Goal: Find contact information: Find contact information

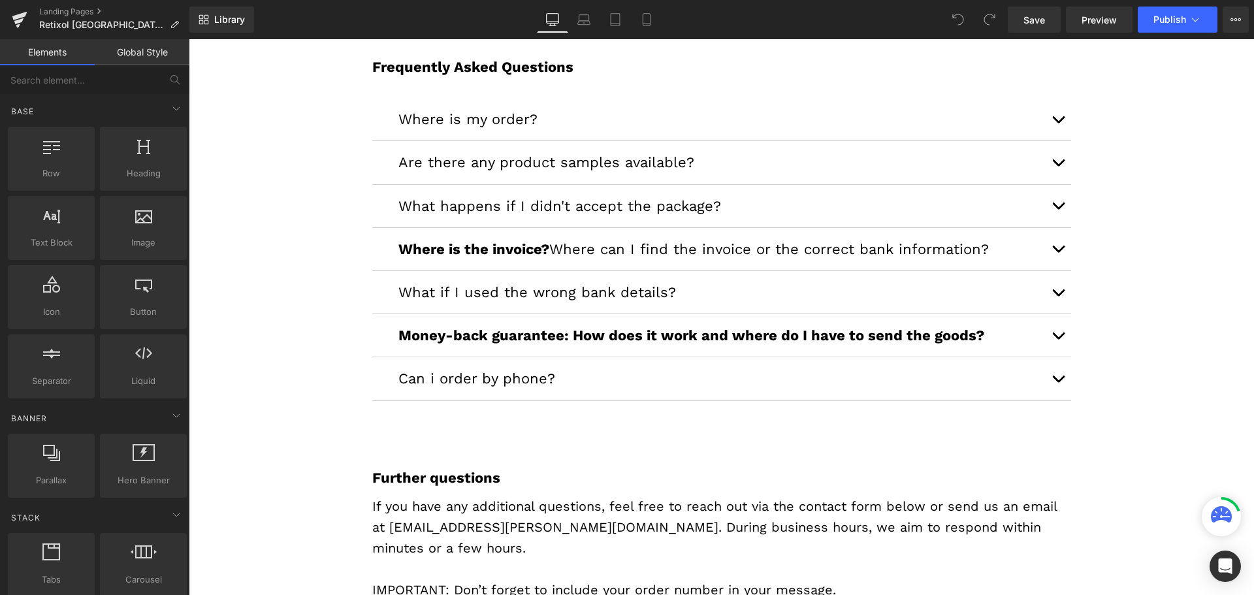
scroll to position [392, 0]
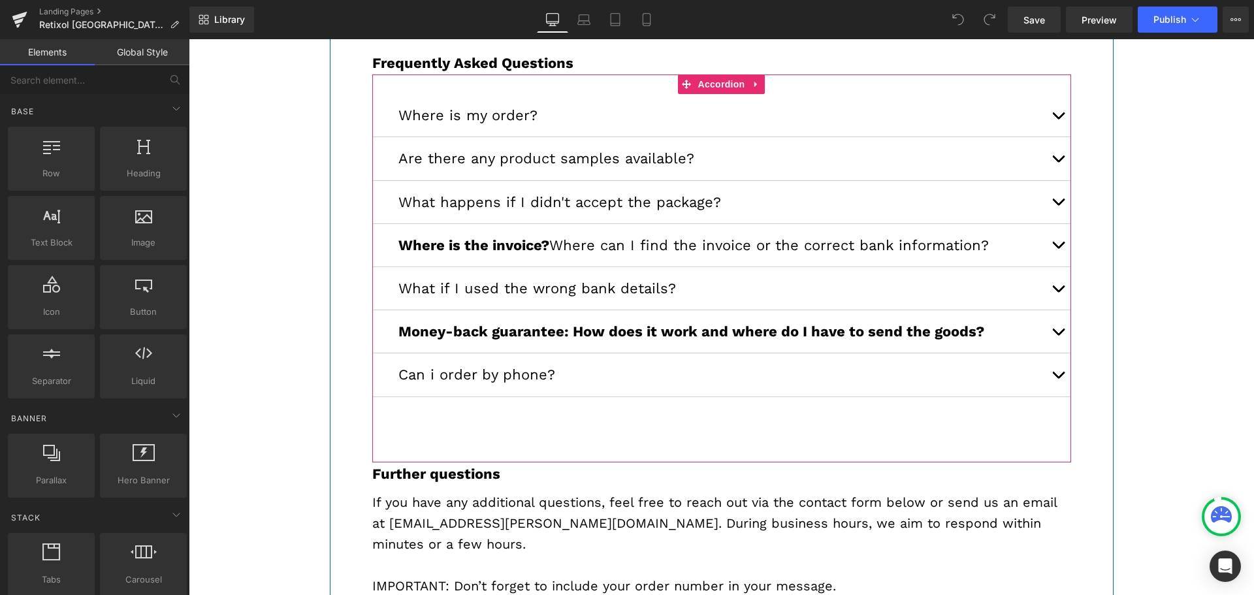
click at [1053, 374] on button "button" at bounding box center [1058, 374] width 26 height 42
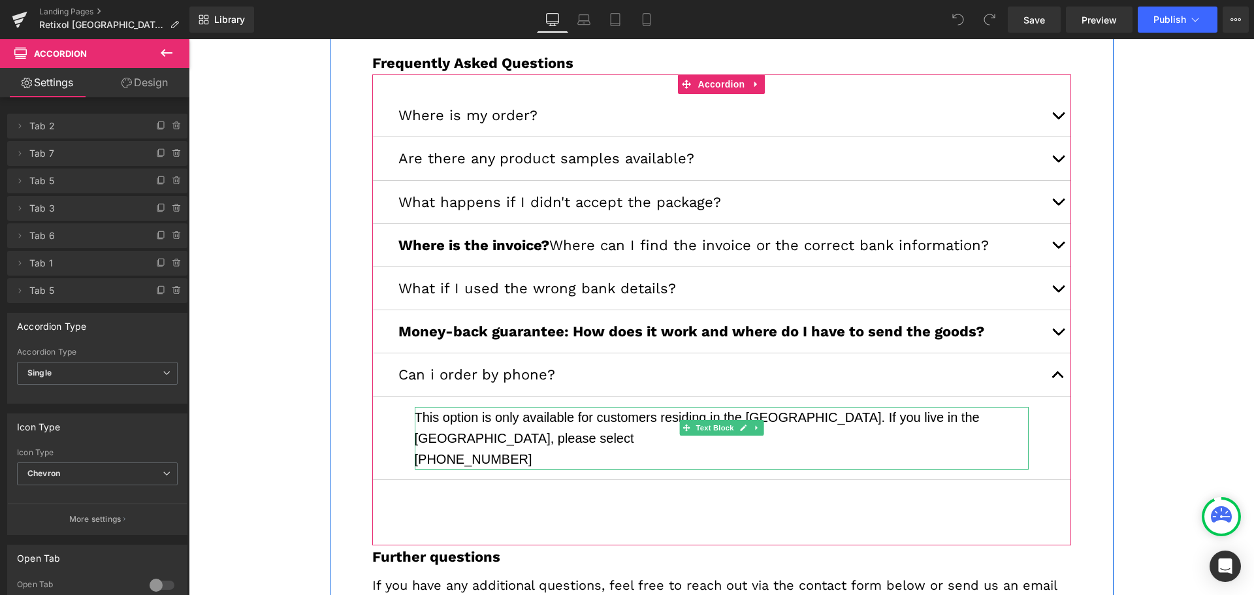
click at [559, 424] on p "This option is only available for customers residing in the [GEOGRAPHIC_DATA]. …" at bounding box center [722, 428] width 614 height 42
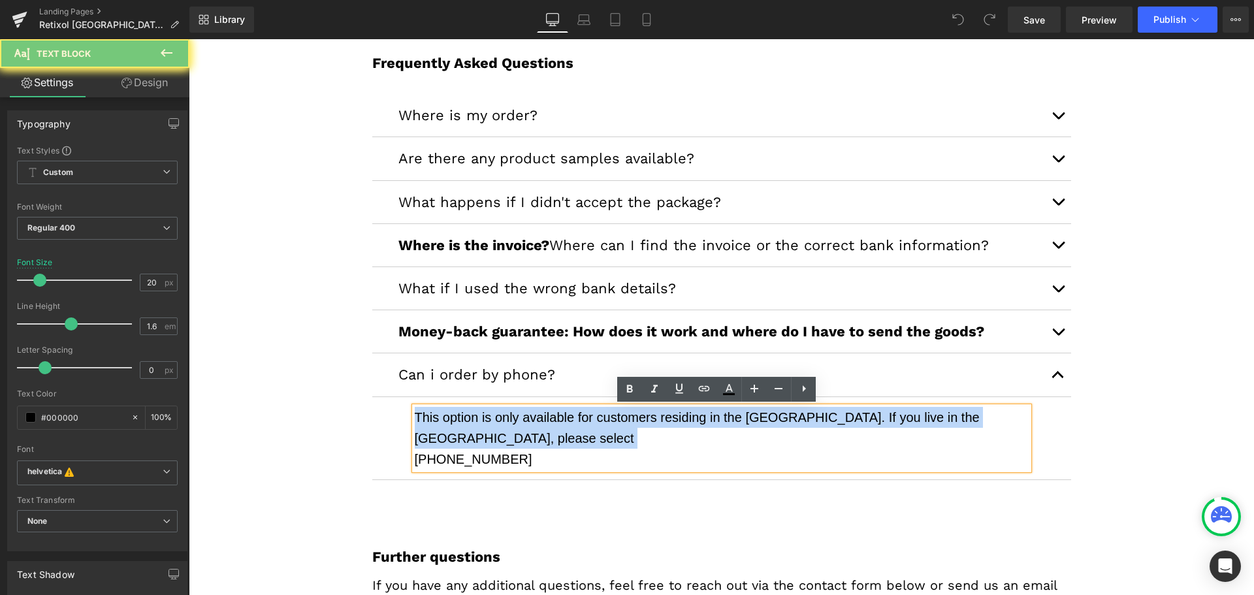
click at [559, 424] on p "This option is only available for customers residing in the [GEOGRAPHIC_DATA]. …" at bounding box center [722, 428] width 614 height 42
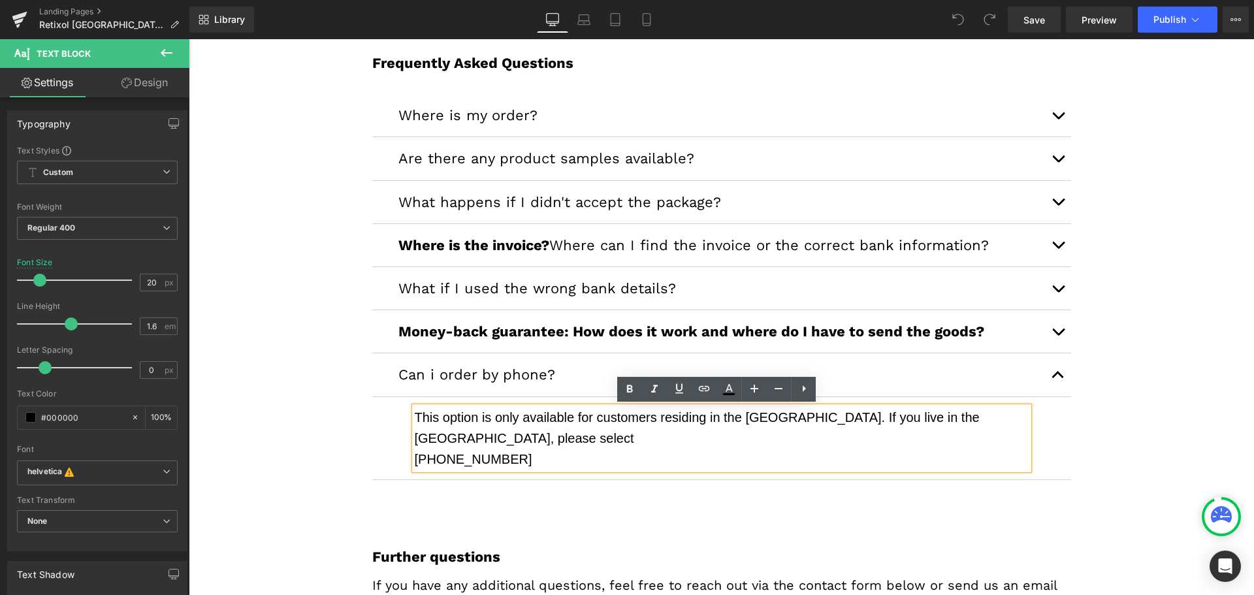
click at [553, 449] on p "[PHONE_NUMBER]" at bounding box center [722, 459] width 614 height 21
drag, startPoint x: 557, startPoint y: 442, endPoint x: 404, endPoint y: 412, distance: 155.2
click at [404, 412] on article "This option is only available for customers residing in the [GEOGRAPHIC_DATA]. …" at bounding box center [721, 438] width 699 height 83
click at [553, 449] on p "[PHONE_NUMBER]" at bounding box center [722, 459] width 614 height 21
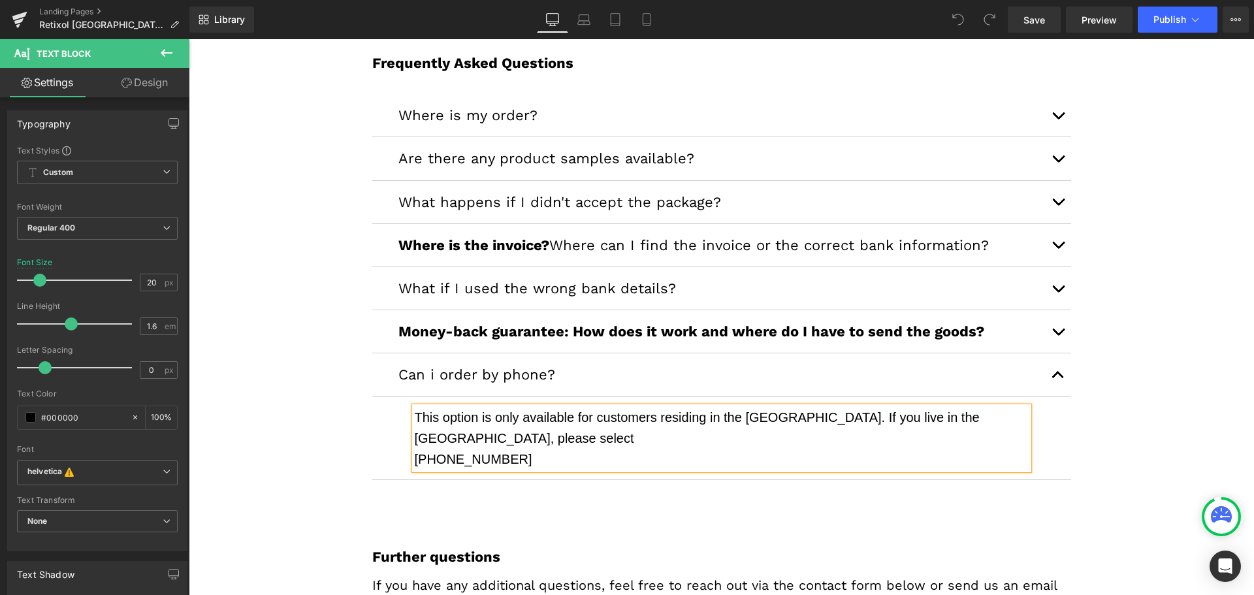
copy div "This option is only available for customers residing in the [GEOGRAPHIC_DATA]. …"
